Goal: Transaction & Acquisition: Obtain resource

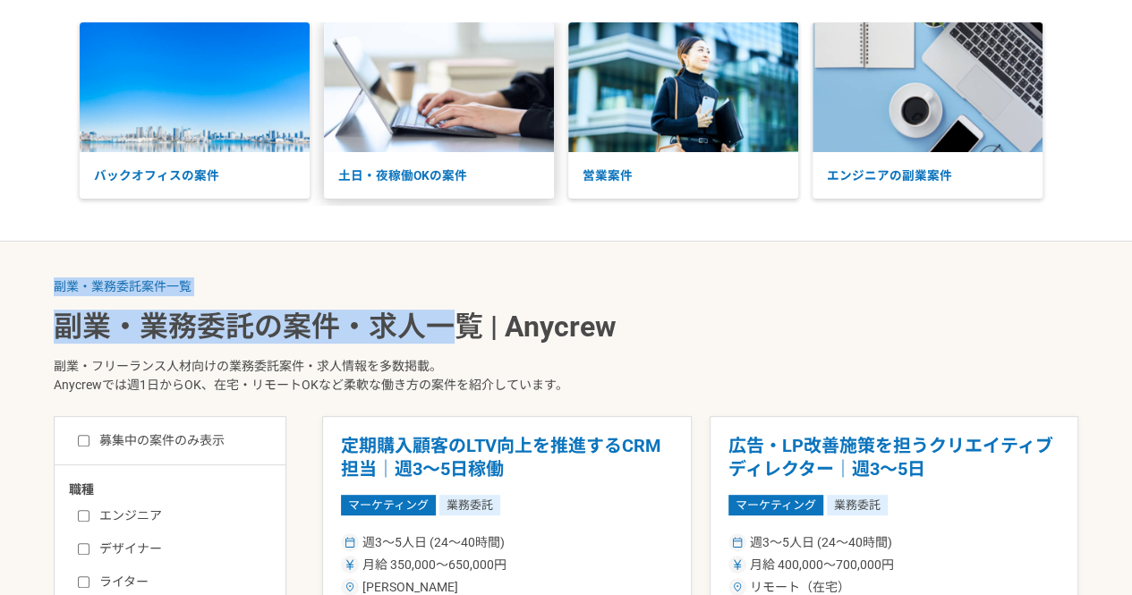
drag, startPoint x: 0, startPoint y: 0, endPoint x: 504, endPoint y: 169, distance: 532.1
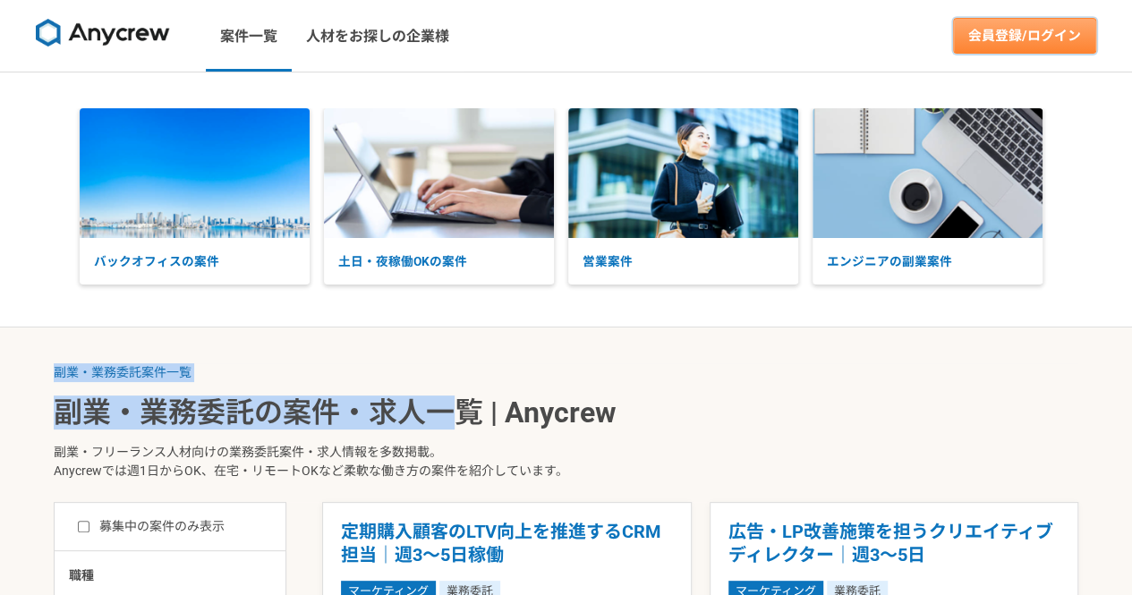
click at [994, 24] on link "会員登録/ログイン" at bounding box center [1024, 36] width 143 height 36
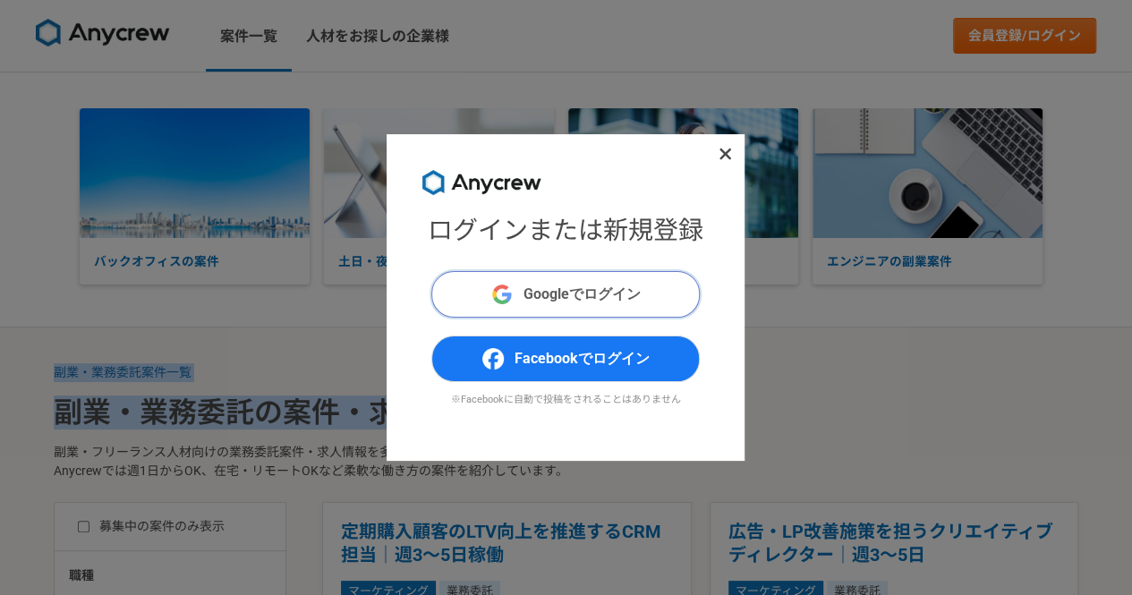
click at [628, 292] on span "Googleでログイン" at bounding box center [581, 294] width 117 height 21
